Goal: Information Seeking & Learning: Learn about a topic

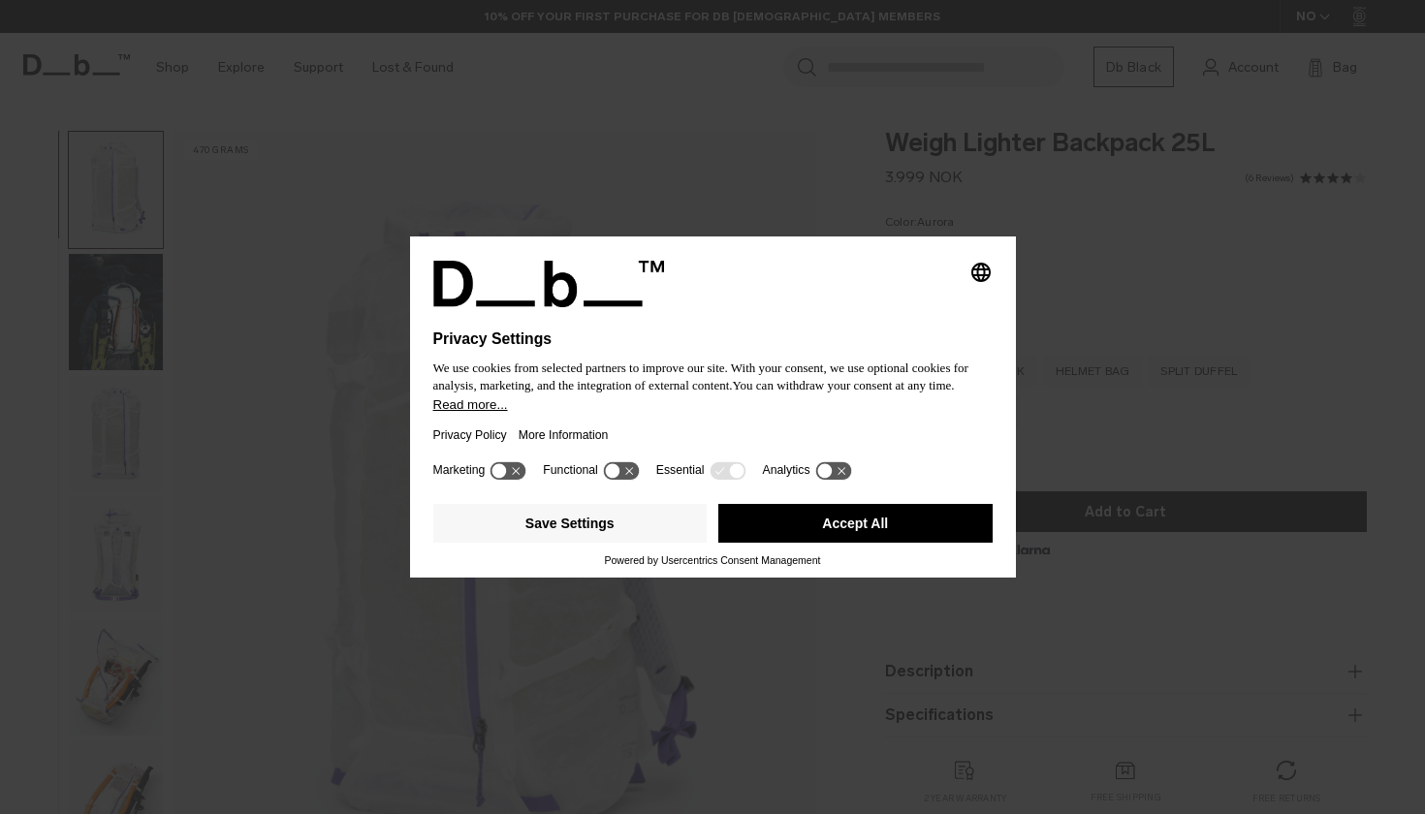
click at [832, 514] on button "Accept All" at bounding box center [855, 523] width 274 height 39
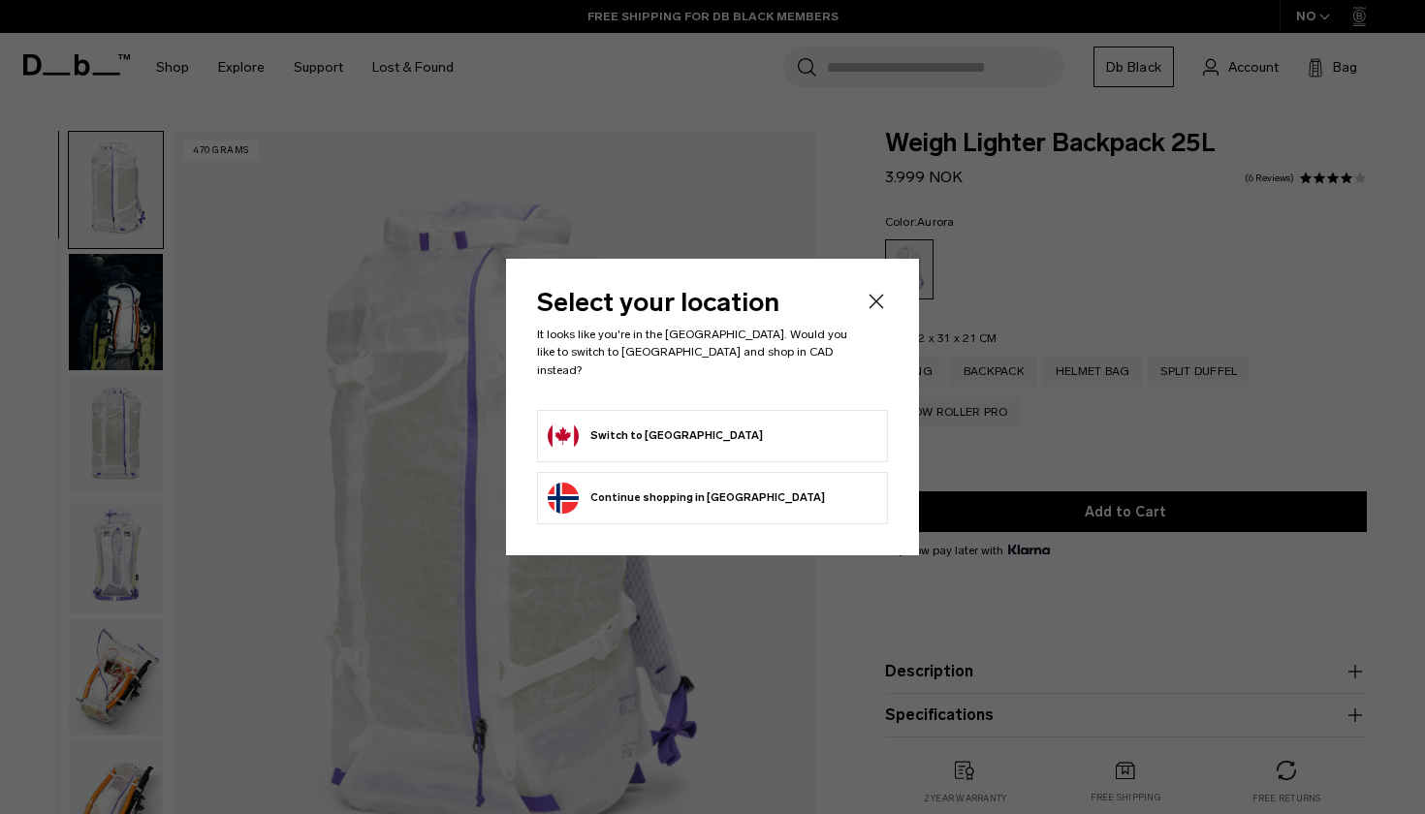
click at [803, 447] on li "Switch to Canada" at bounding box center [712, 436] width 351 height 52
click at [574, 425] on button "Switch to Canada" at bounding box center [655, 436] width 215 height 31
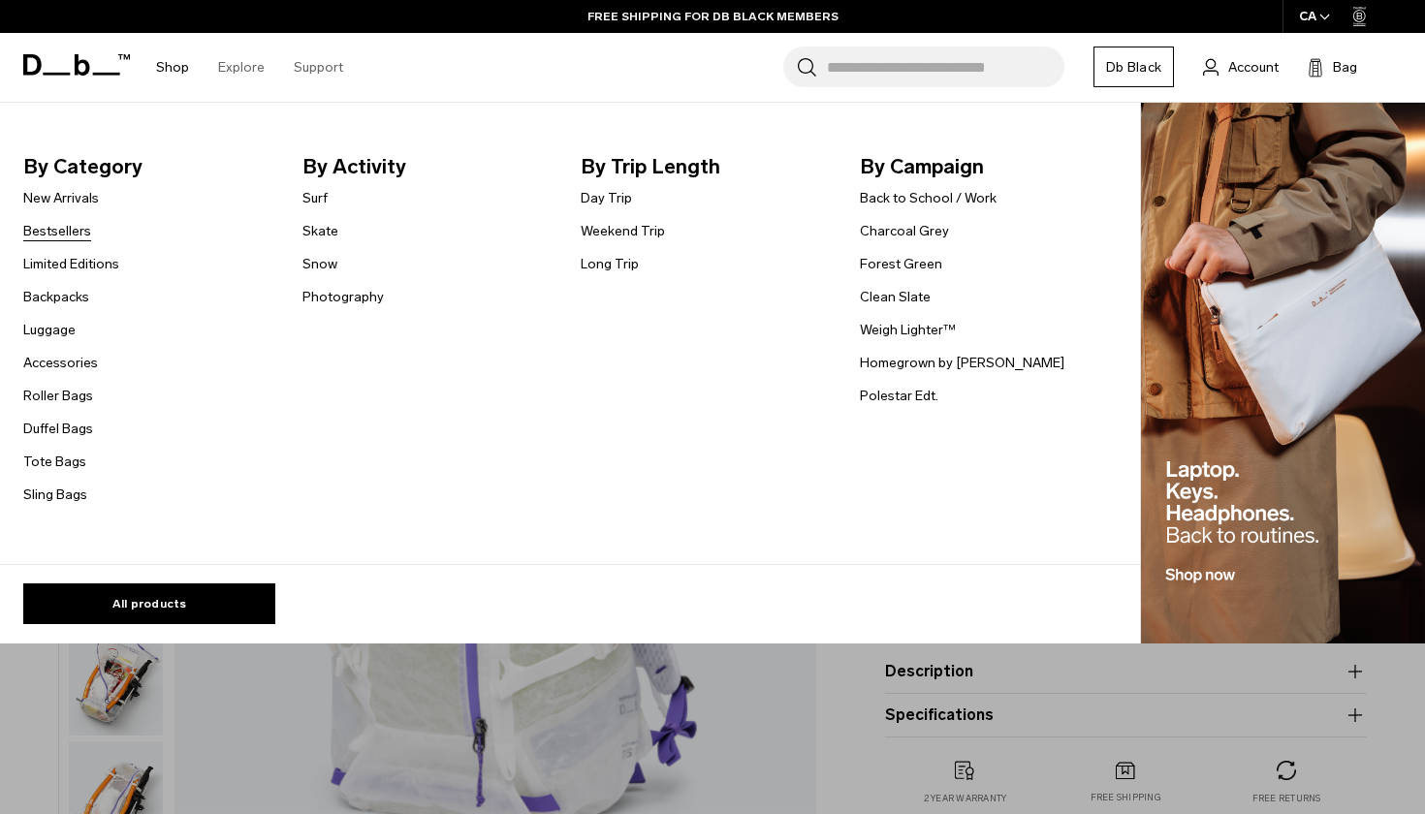
click at [62, 232] on link "Bestsellers" at bounding box center [57, 231] width 68 height 20
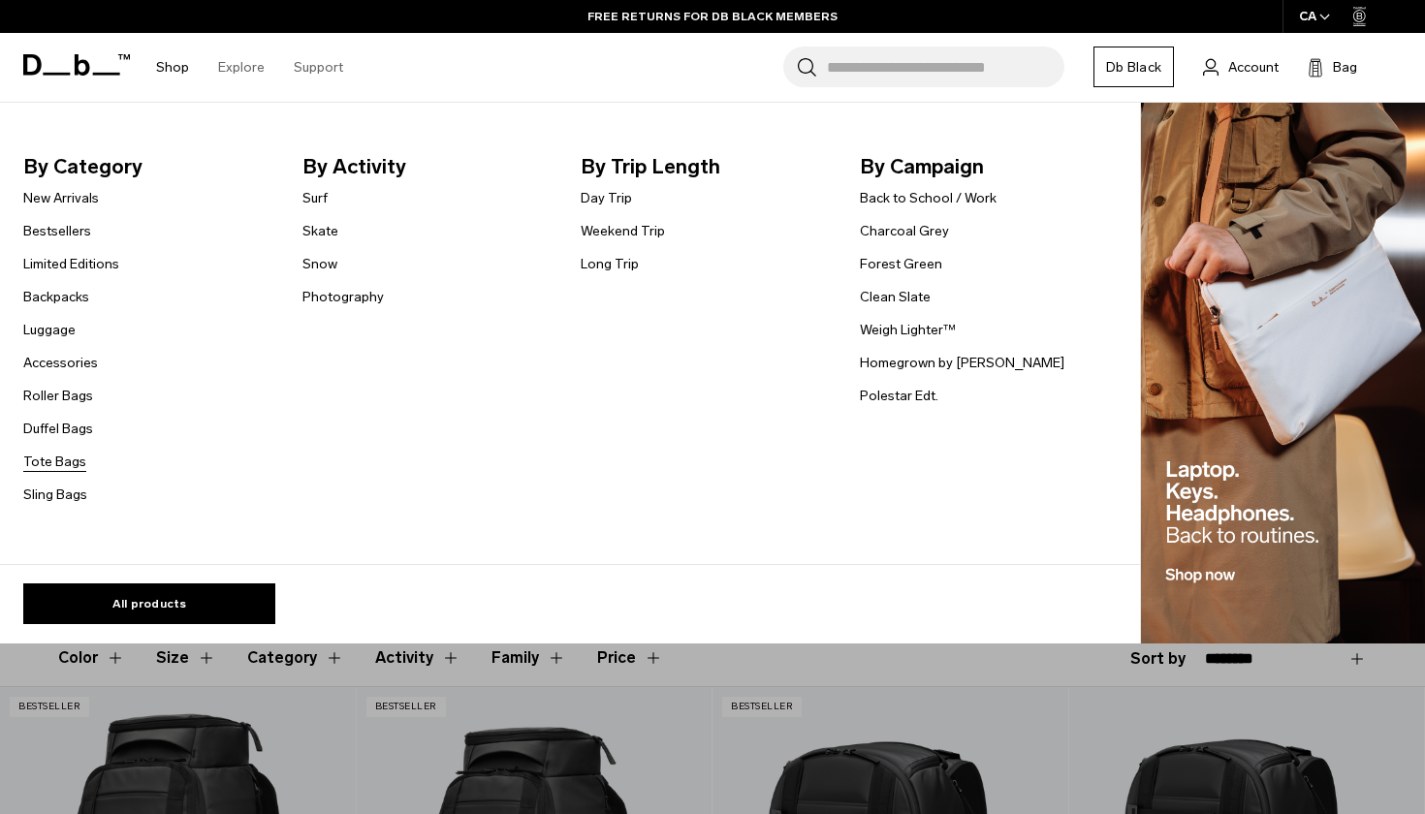
click at [68, 462] on link "Tote Bags" at bounding box center [54, 462] width 63 height 20
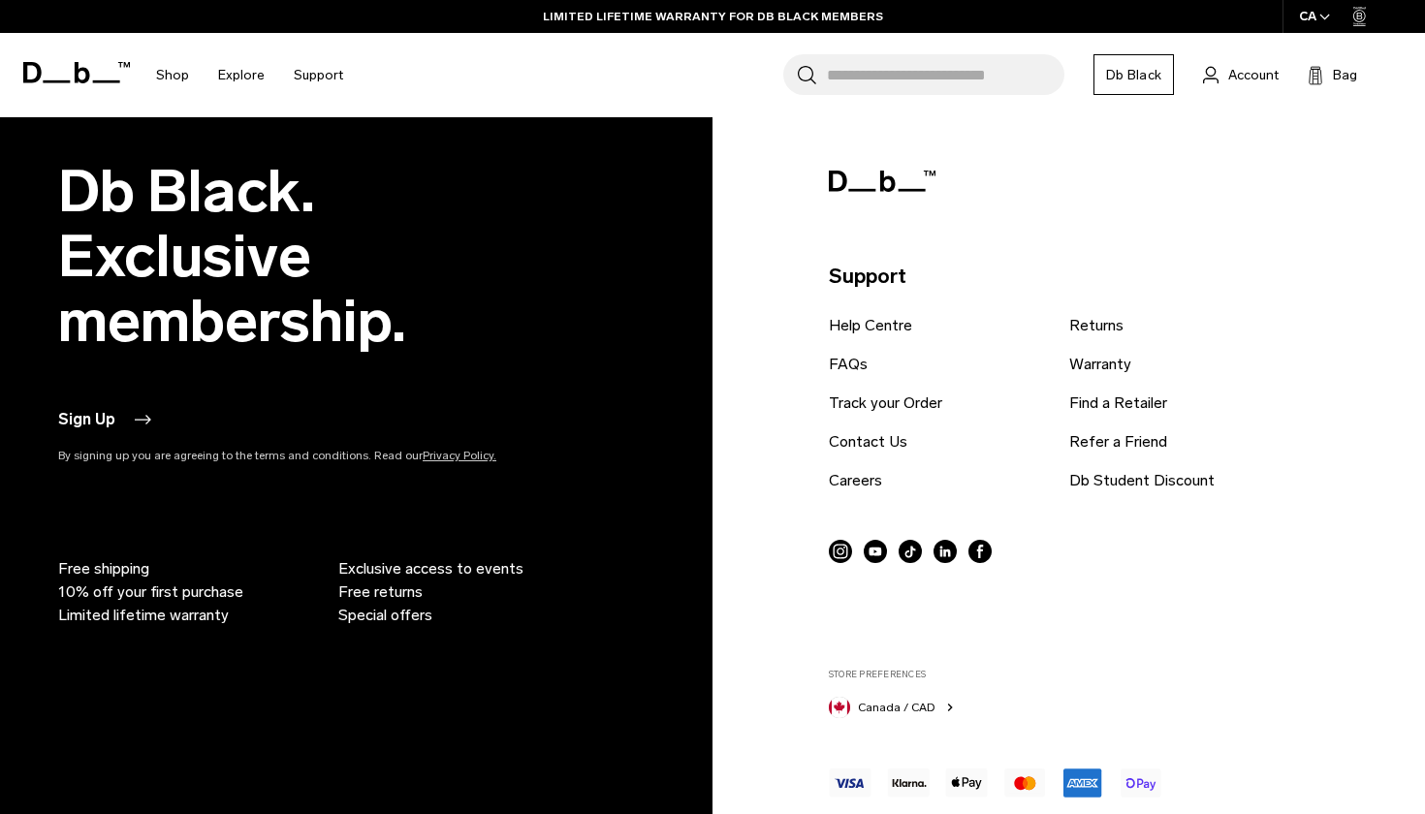
scroll to position [3742, 0]
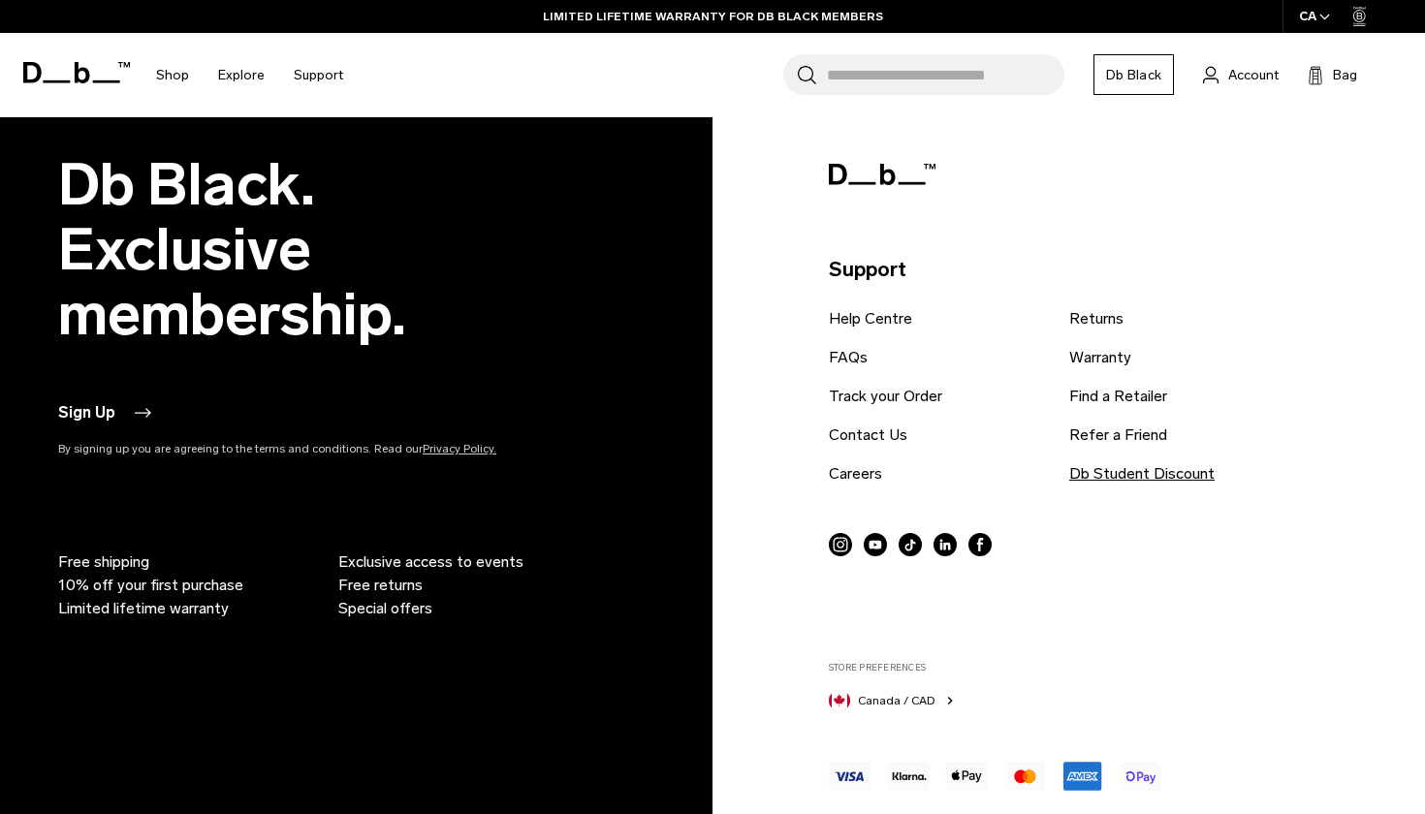
click at [1115, 474] on link "Db Student Discount" at bounding box center [1141, 473] width 145 height 23
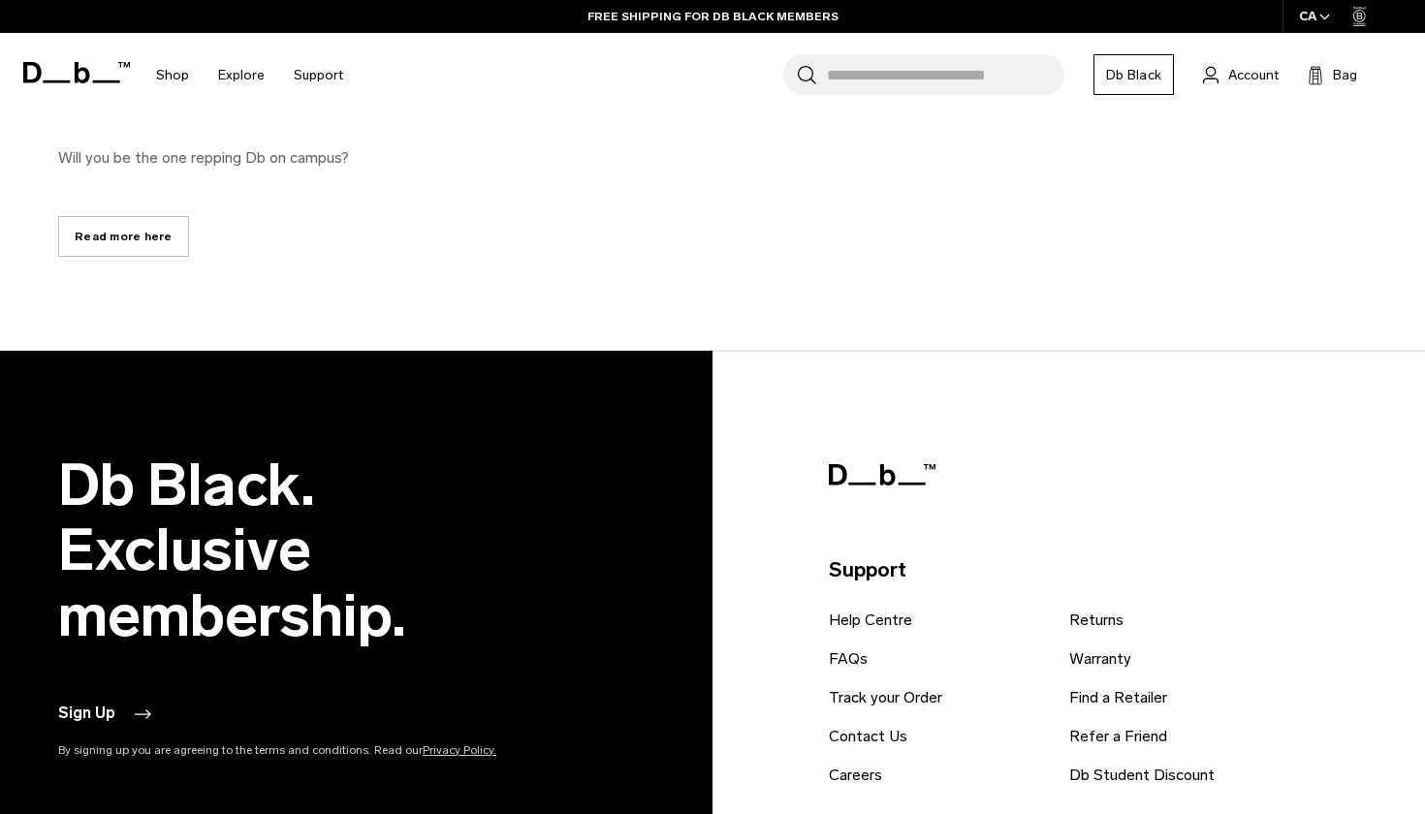
scroll to position [1714, 0]
